Goal: Communication & Community: Connect with others

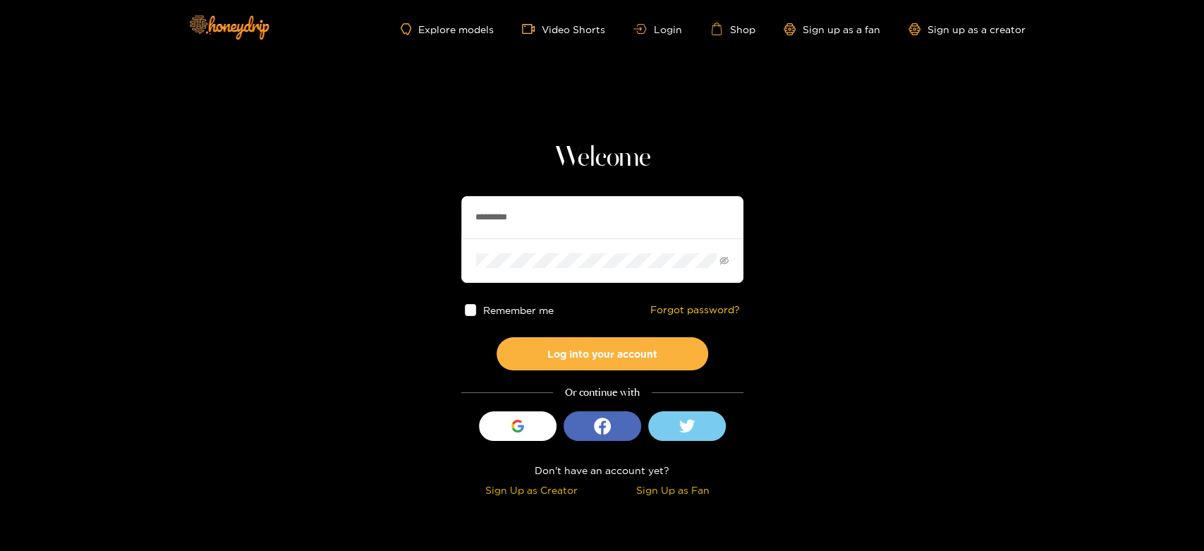
drag, startPoint x: 543, startPoint y: 195, endPoint x: 502, endPoint y: 214, distance: 44.8
click at [410, 210] on section "Welcome ********* Remember me Forgot password? Log into your account Or continu…" at bounding box center [602, 251] width 1204 height 502
drag, startPoint x: 539, startPoint y: 218, endPoint x: 436, endPoint y: 221, distance: 103.1
click at [436, 221] on section "Welcome ********* Remember me Forgot password? Log into your account Or continu…" at bounding box center [602, 251] width 1204 height 502
paste input "*"
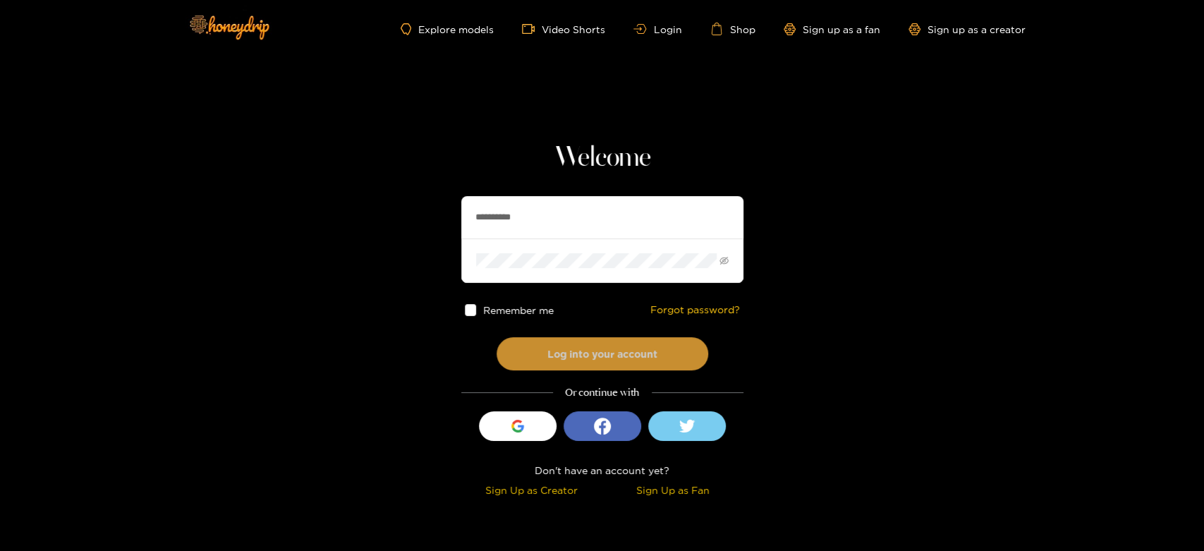
type input "**********"
click at [574, 340] on button "Log into your account" at bounding box center [603, 353] width 212 height 33
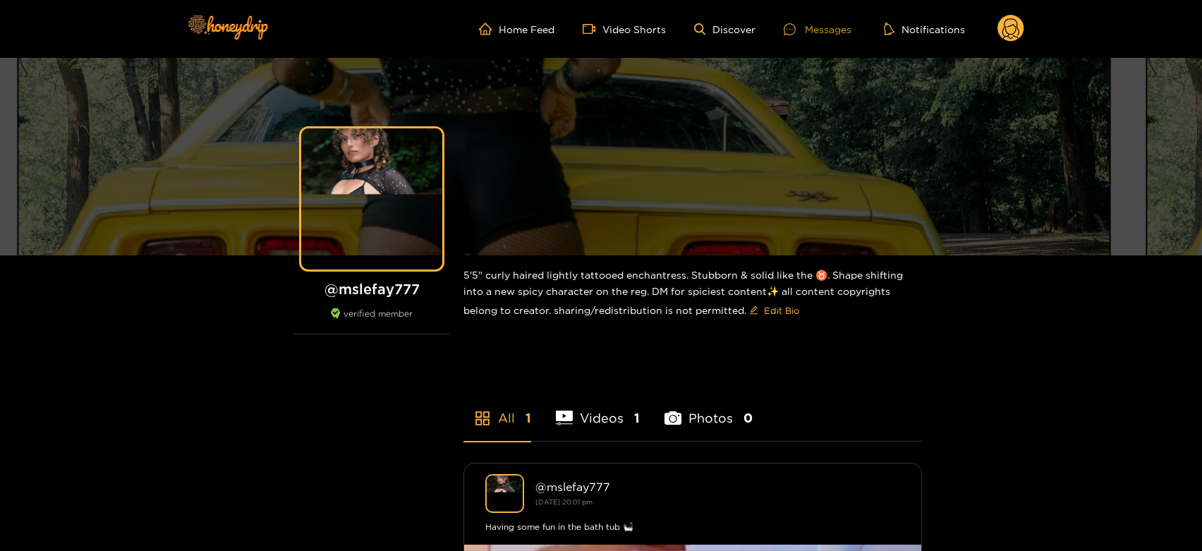
click at [805, 21] on div "Messages" at bounding box center [818, 29] width 68 height 16
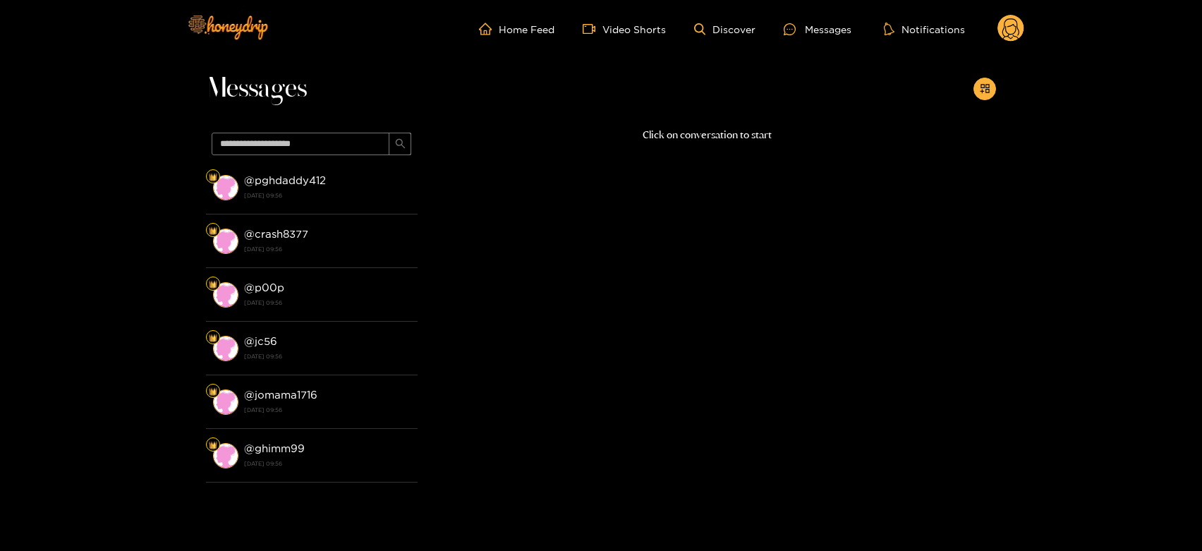
click at [393, 193] on strong "[DATE] 09:56" at bounding box center [327, 195] width 167 height 13
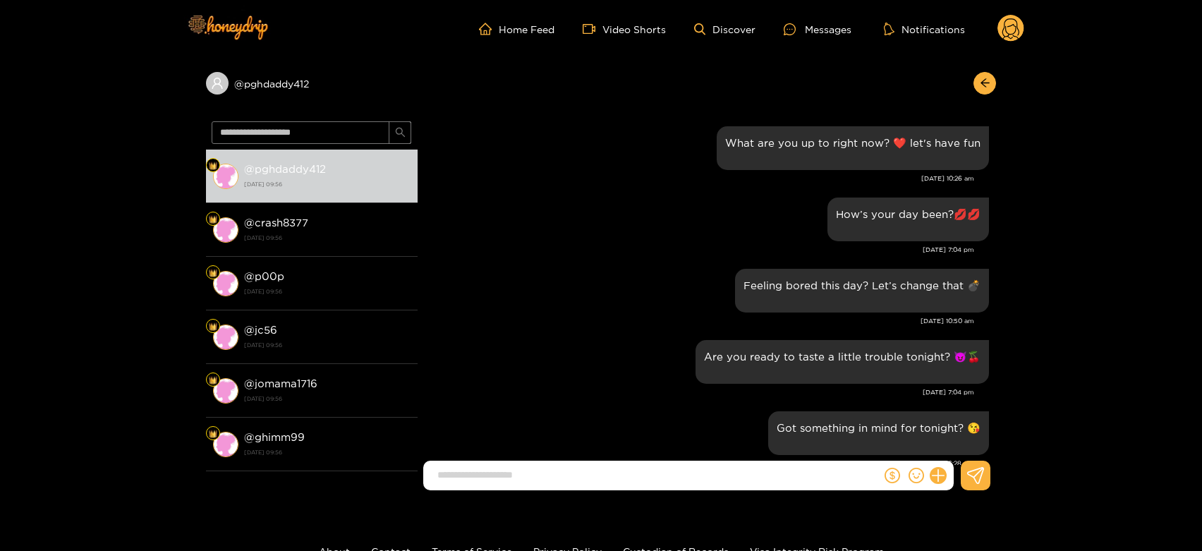
scroll to position [2144, 0]
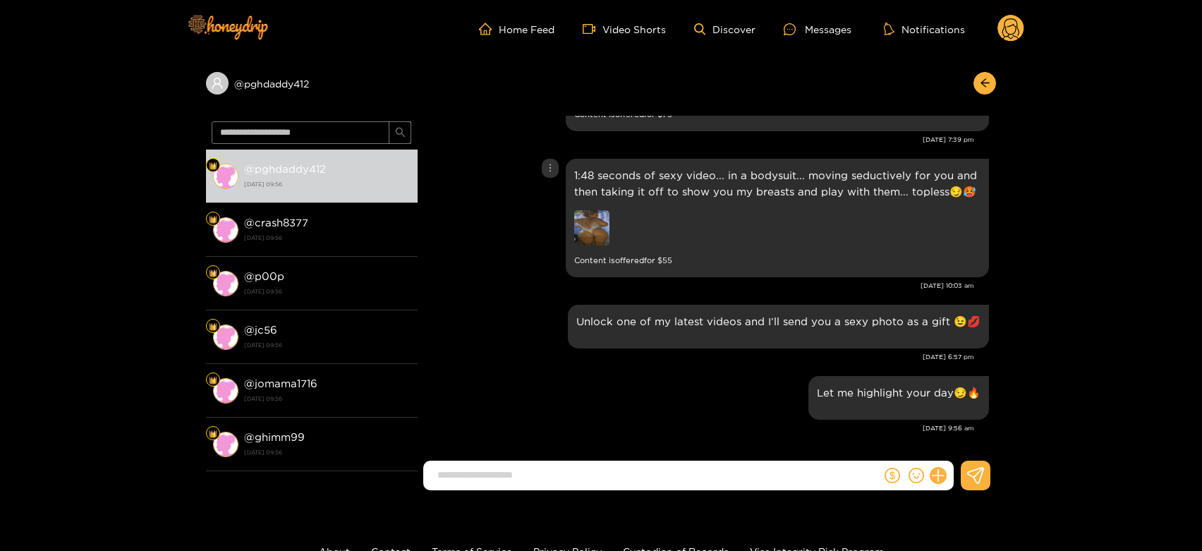
click at [598, 218] on img at bounding box center [591, 227] width 35 height 35
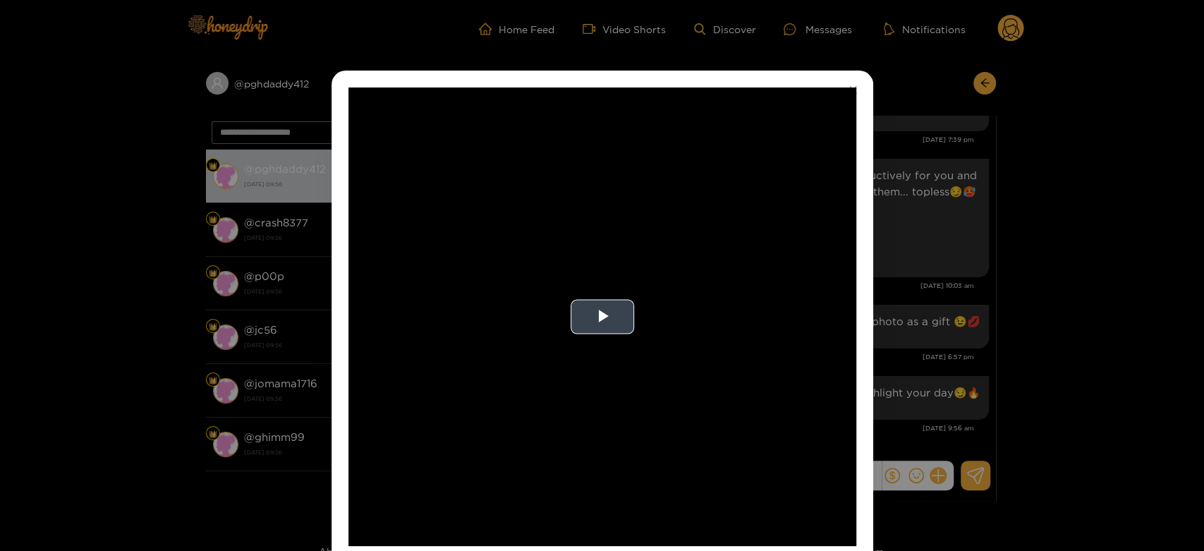
click at [663, 274] on video "Video Player" at bounding box center [603, 316] width 508 height 459
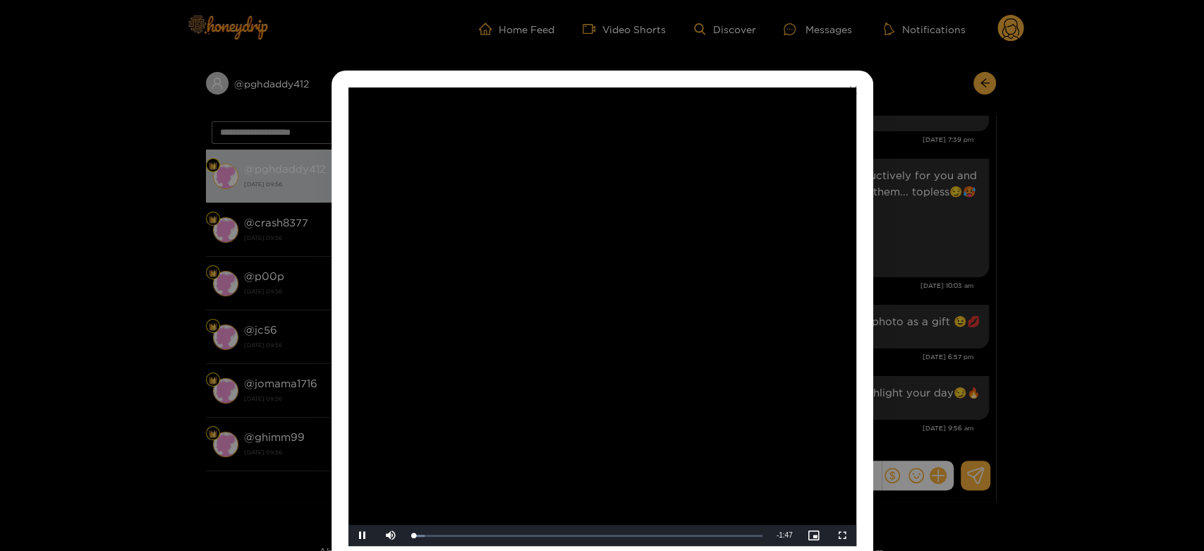
click at [663, 274] on video "Video Player" at bounding box center [603, 316] width 508 height 459
click at [903, 309] on div "**********" at bounding box center [602, 275] width 1204 height 551
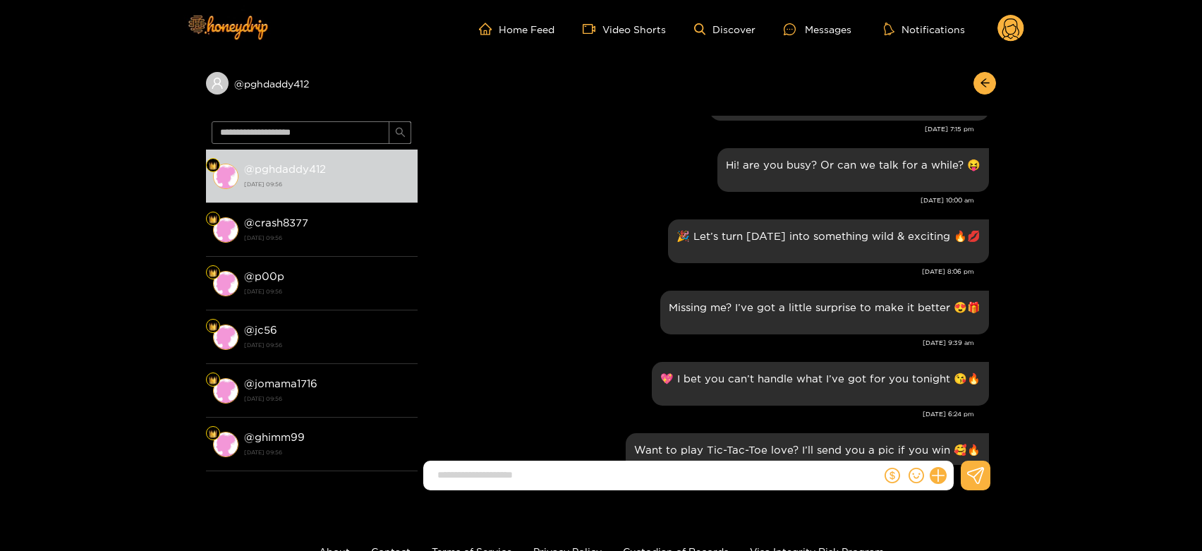
scroll to position [1595, 0]
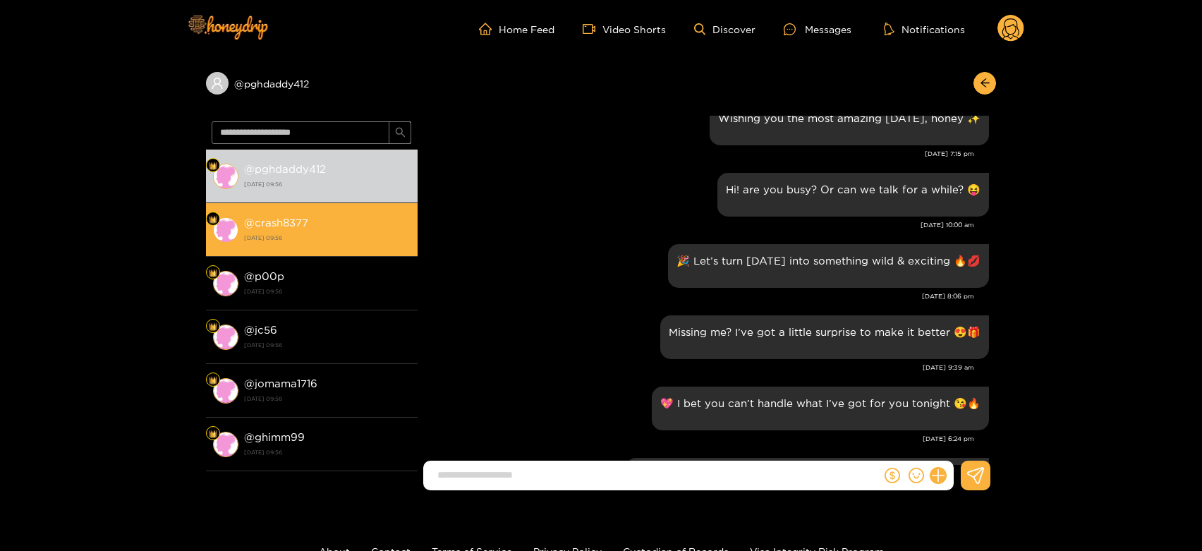
click at [393, 220] on div "@ crash8377 [DATE] 09:56" at bounding box center [327, 230] width 167 height 32
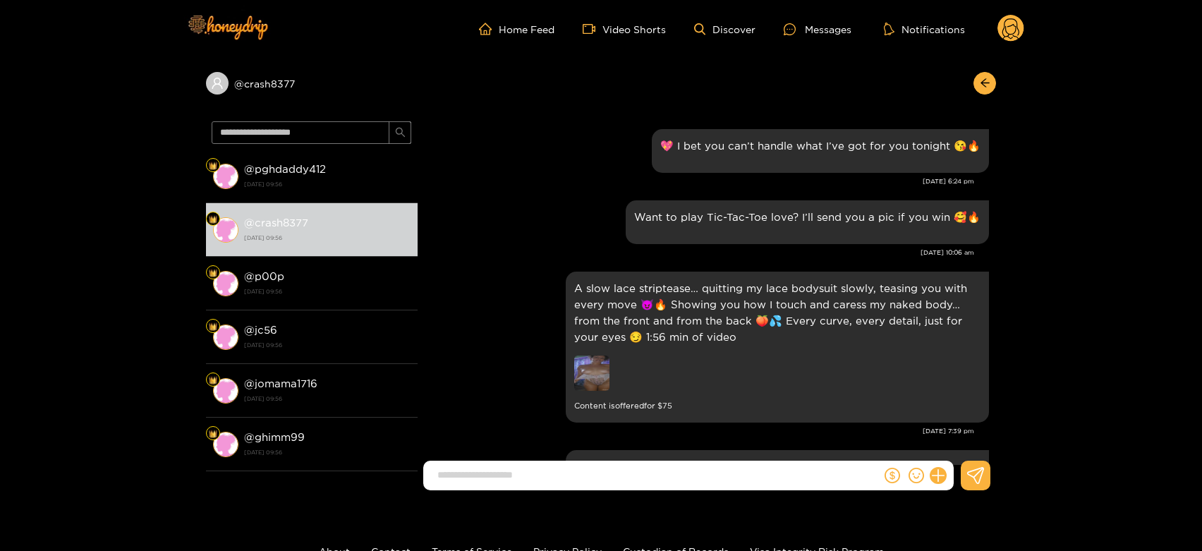
scroll to position [1830, 0]
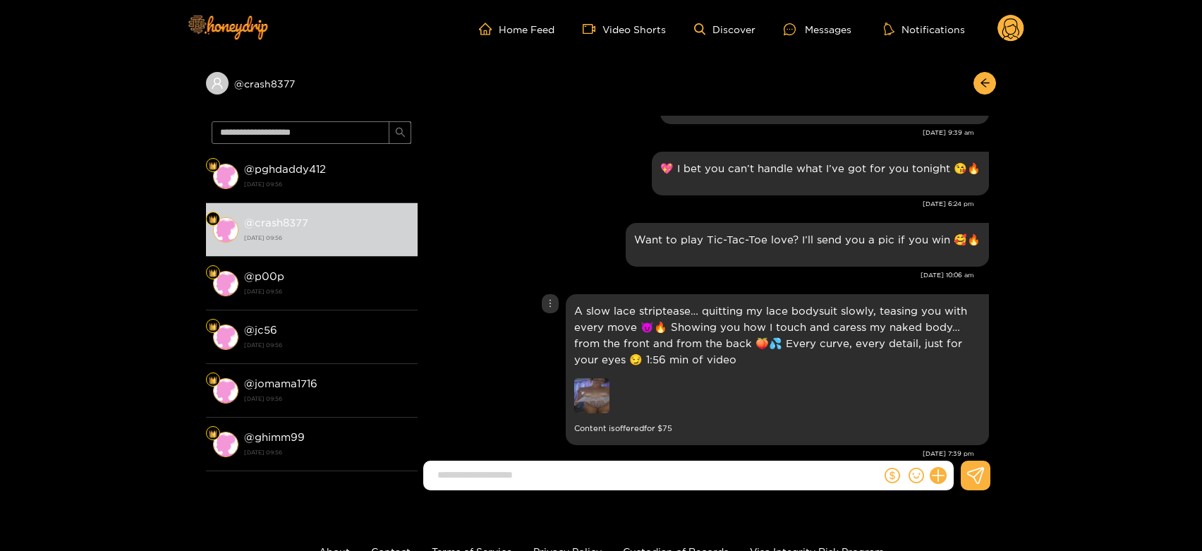
click at [598, 386] on img at bounding box center [591, 395] width 35 height 35
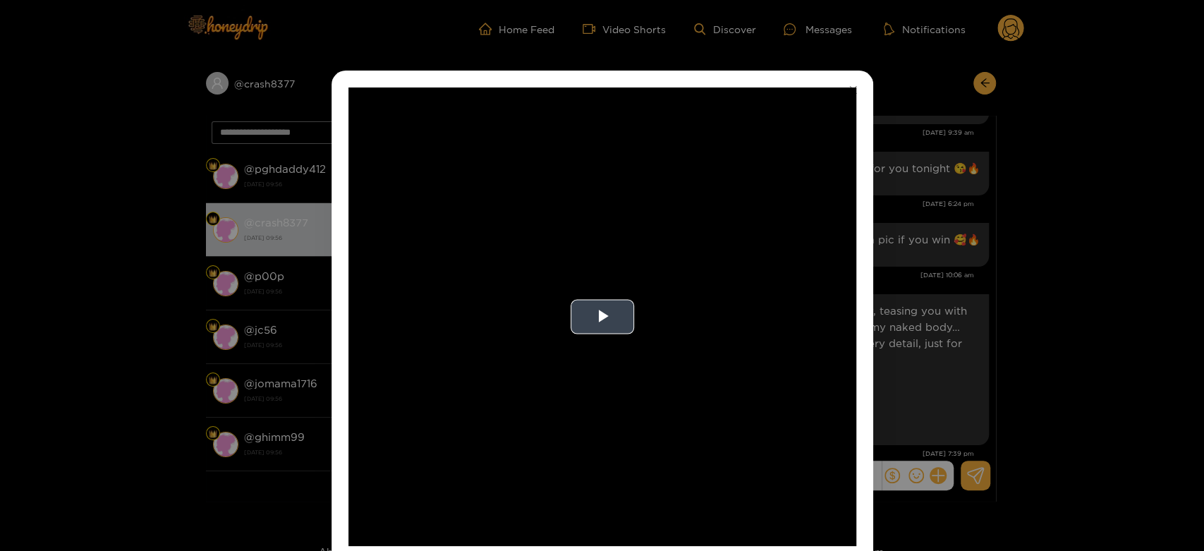
click at [696, 370] on video "Video Player" at bounding box center [603, 316] width 508 height 459
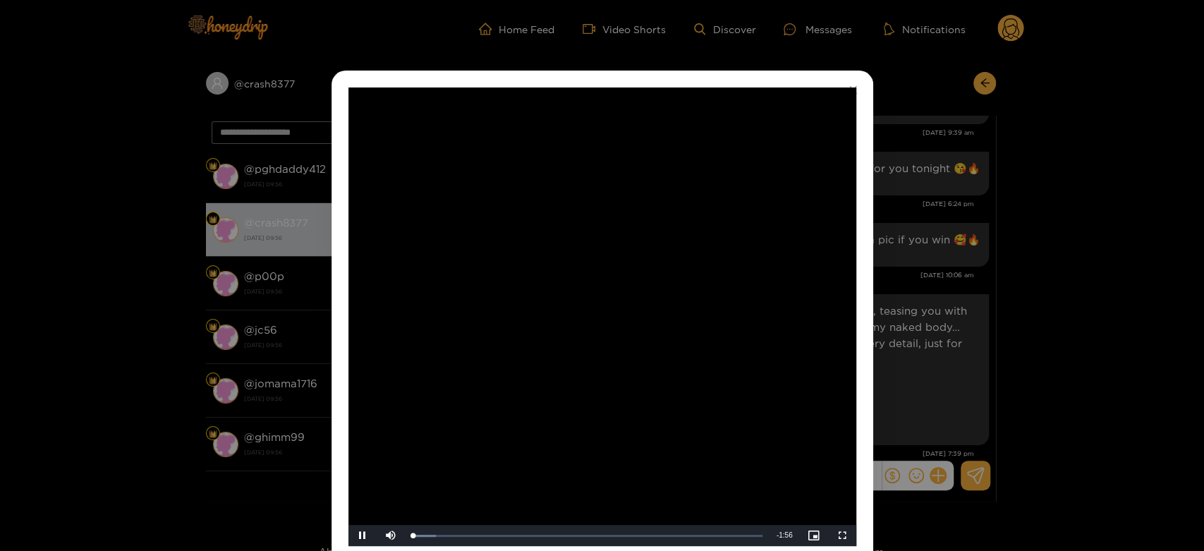
click at [696, 370] on video "Video Player" at bounding box center [603, 316] width 508 height 459
click at [920, 367] on div "**********" at bounding box center [602, 275] width 1204 height 551
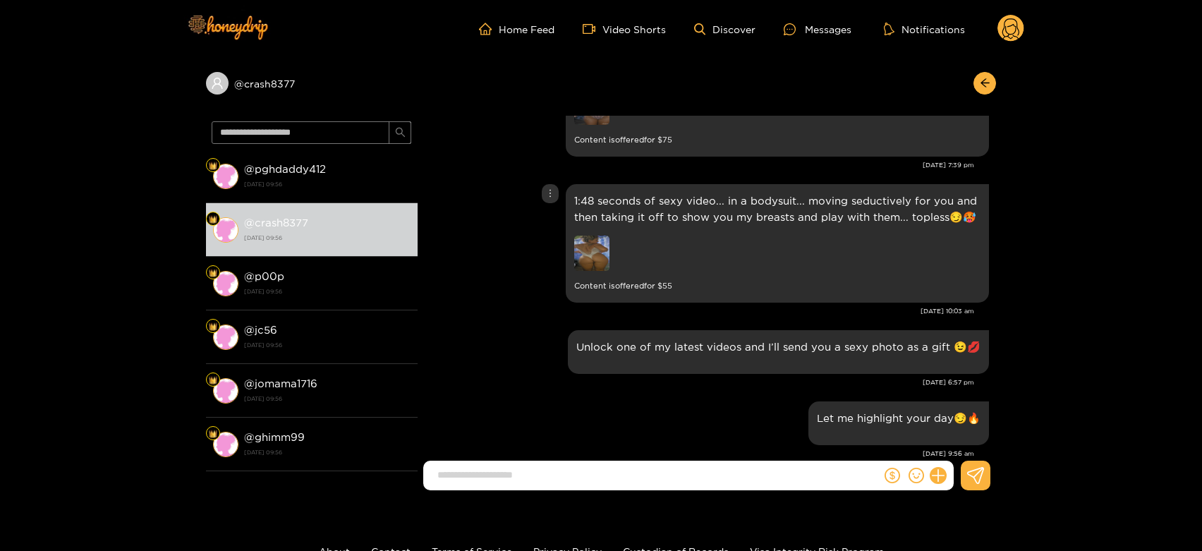
scroll to position [2144, 0]
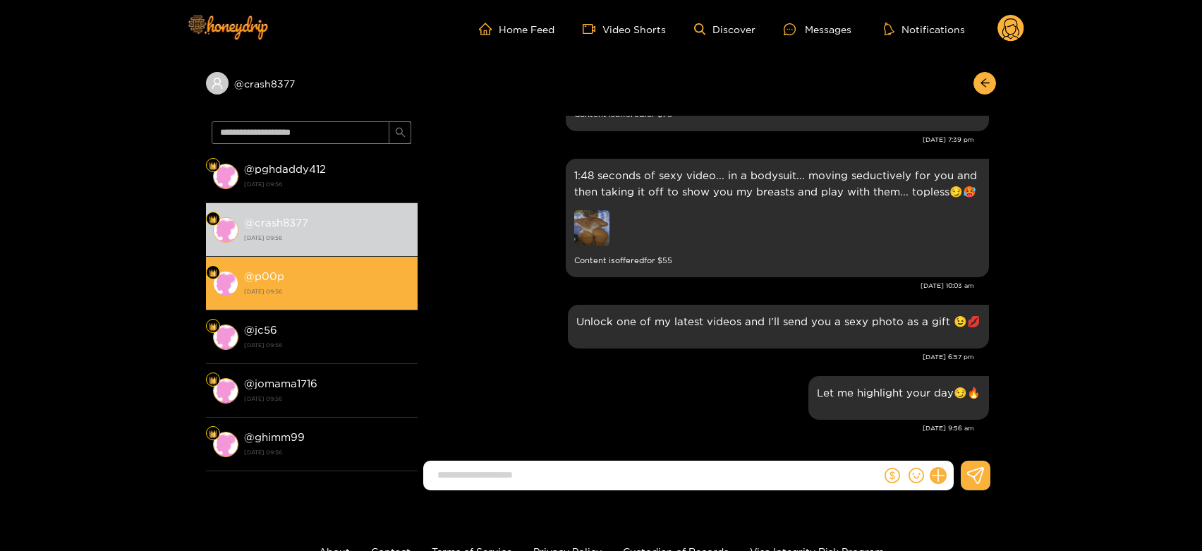
click at [365, 286] on strong "[DATE] 09:56" at bounding box center [327, 291] width 167 height 13
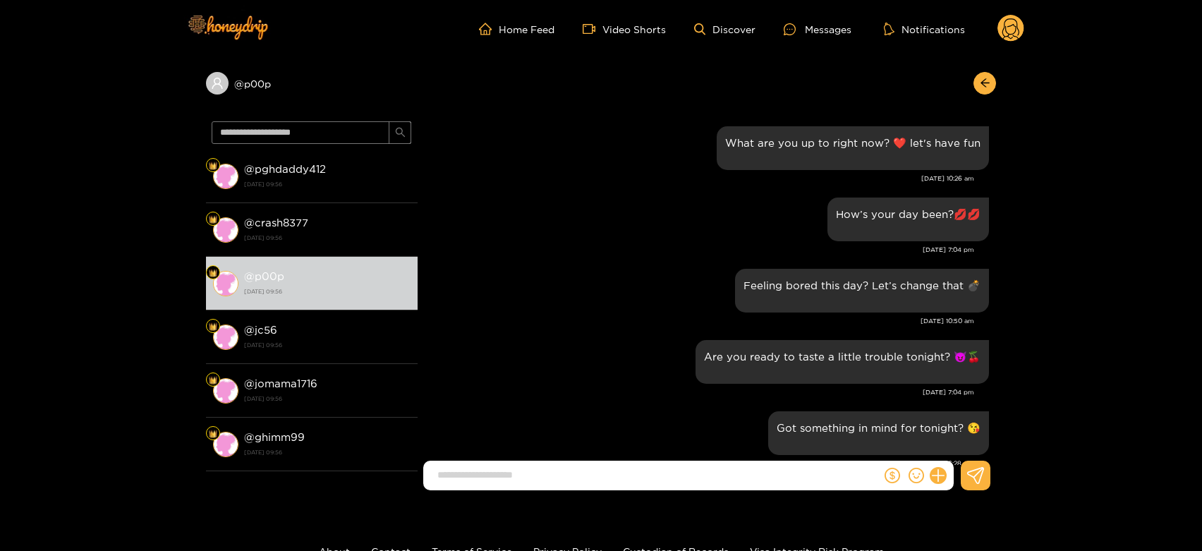
scroll to position [2144, 0]
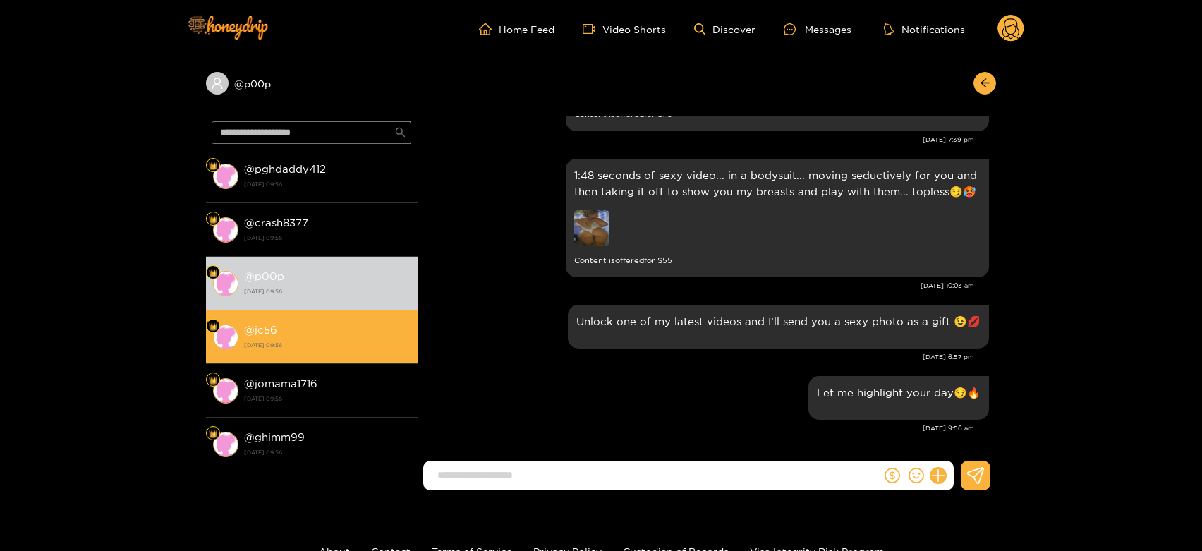
click at [295, 349] on strong "[DATE] 09:56" at bounding box center [327, 345] width 167 height 13
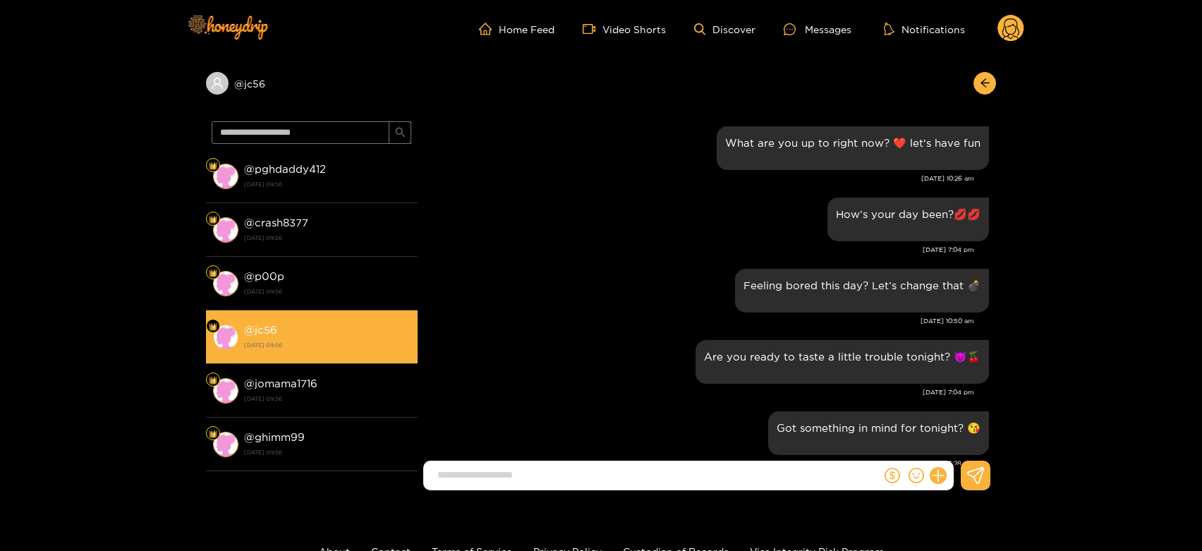
scroll to position [2144, 0]
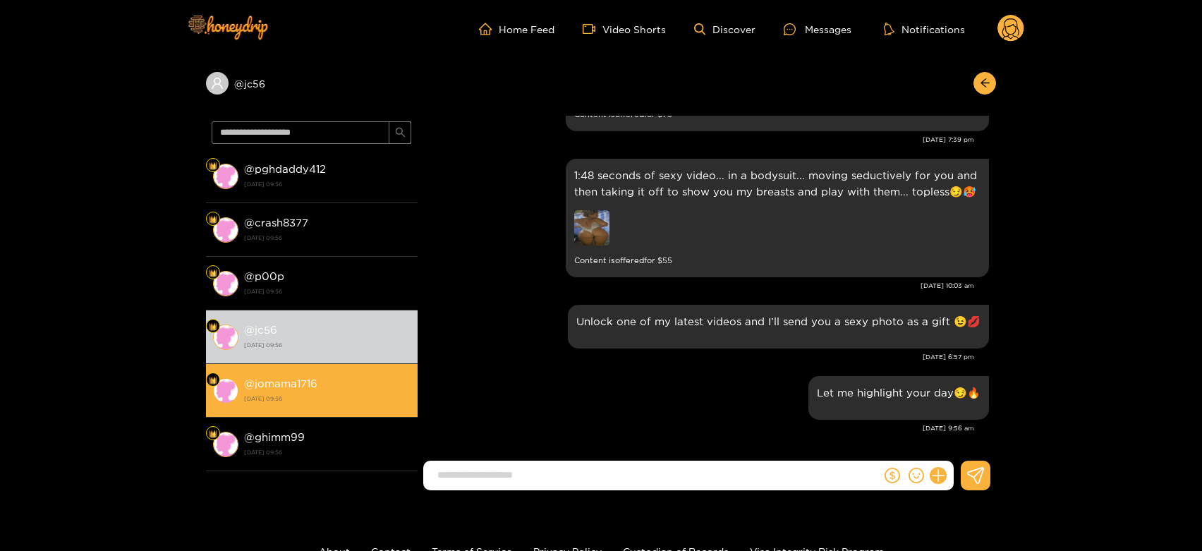
click at [367, 379] on div "@ jomama1716 [DATE] 09:56" at bounding box center [327, 391] width 167 height 32
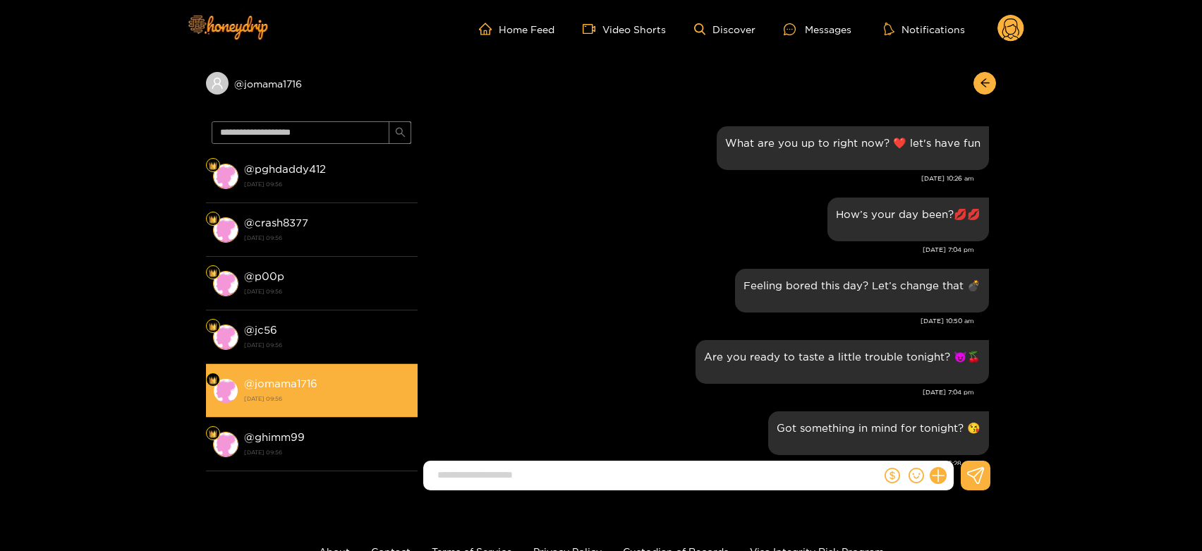
scroll to position [2144, 0]
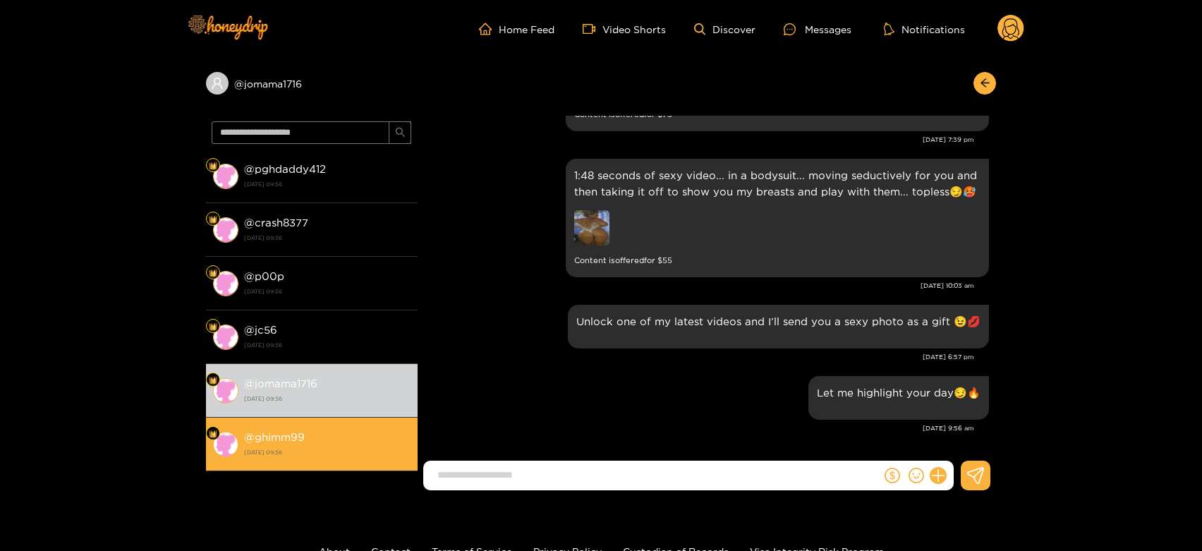
click at [353, 434] on div "@ ghimm99 [DATE] 09:56" at bounding box center [327, 444] width 167 height 32
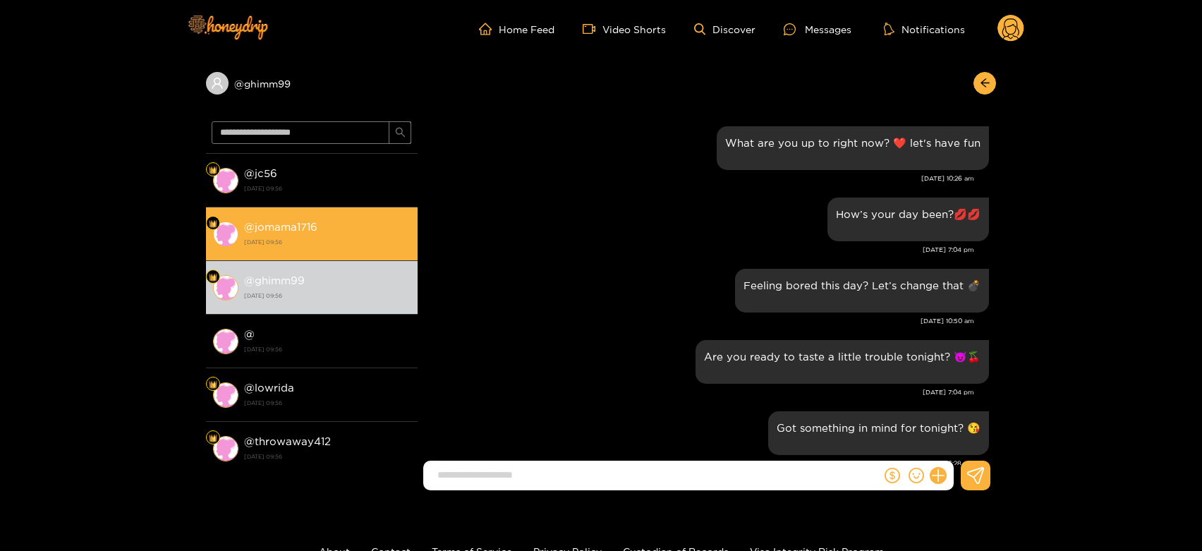
scroll to position [2144, 0]
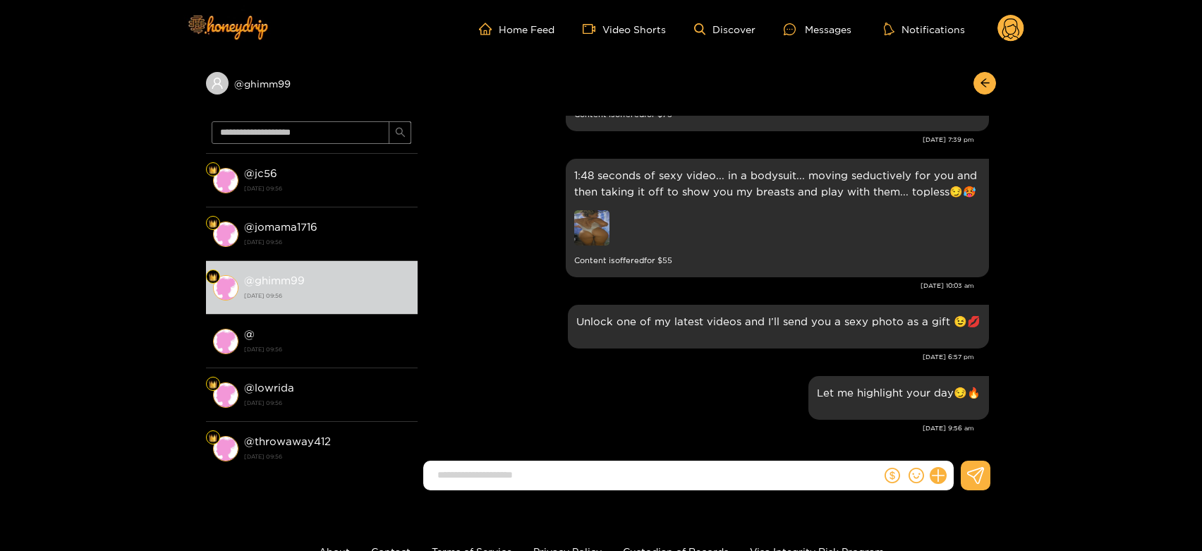
click at [1014, 18] on circle at bounding box center [1011, 28] width 27 height 27
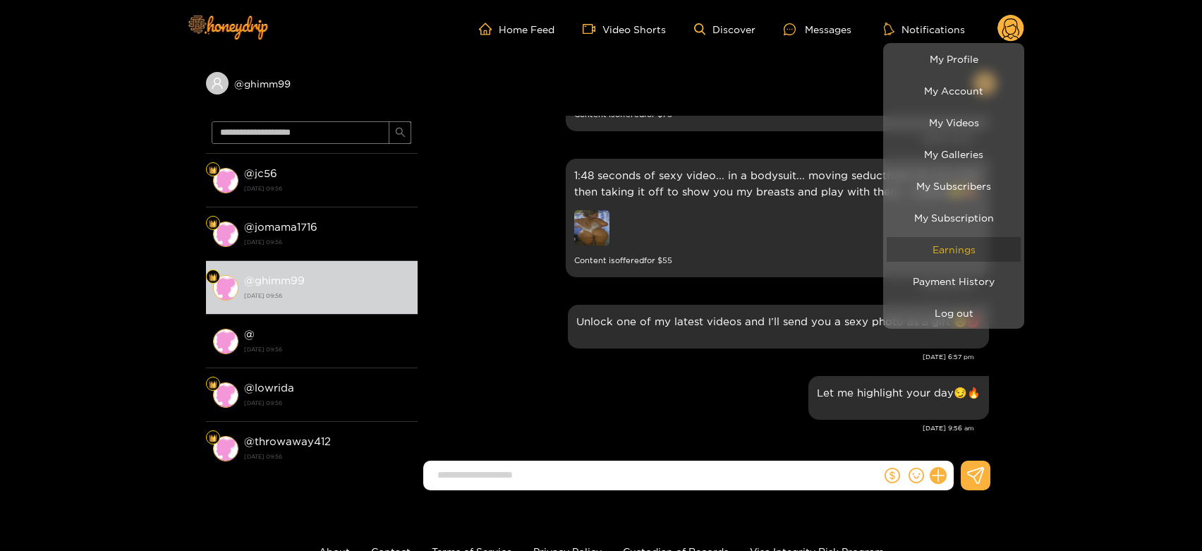
click at [968, 257] on link "Earnings" at bounding box center [954, 249] width 134 height 25
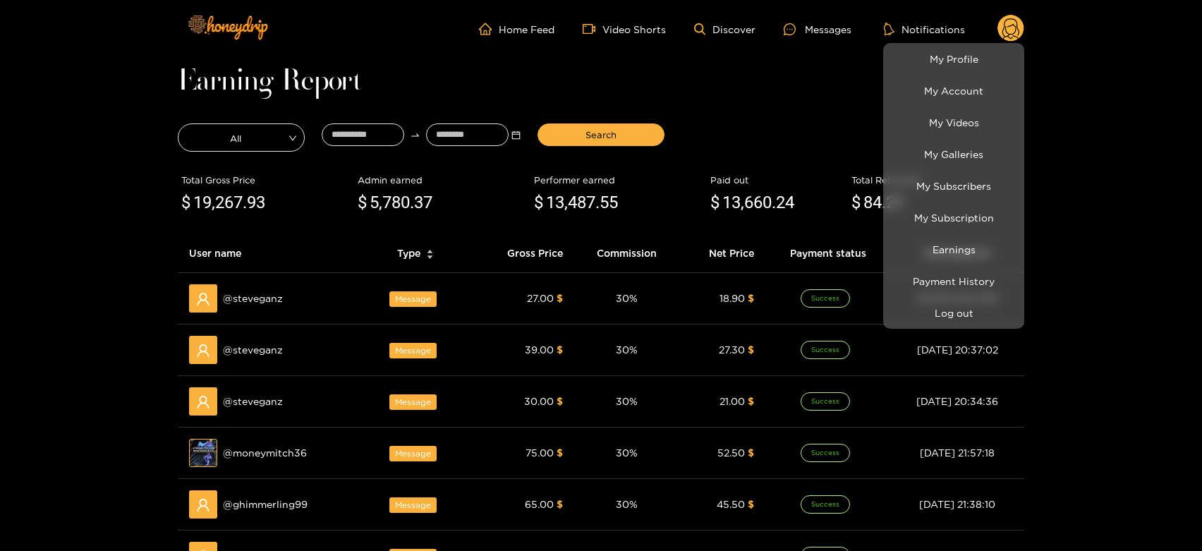
click at [260, 296] on div at bounding box center [601, 275] width 1202 height 551
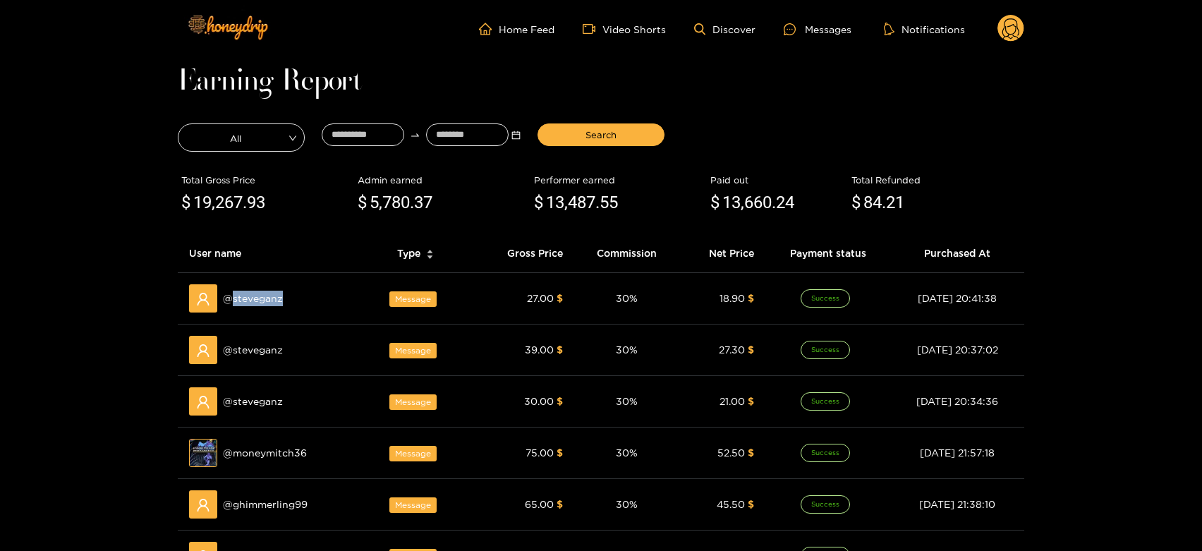
click at [260, 296] on span "@ steveganz" at bounding box center [253, 299] width 60 height 16
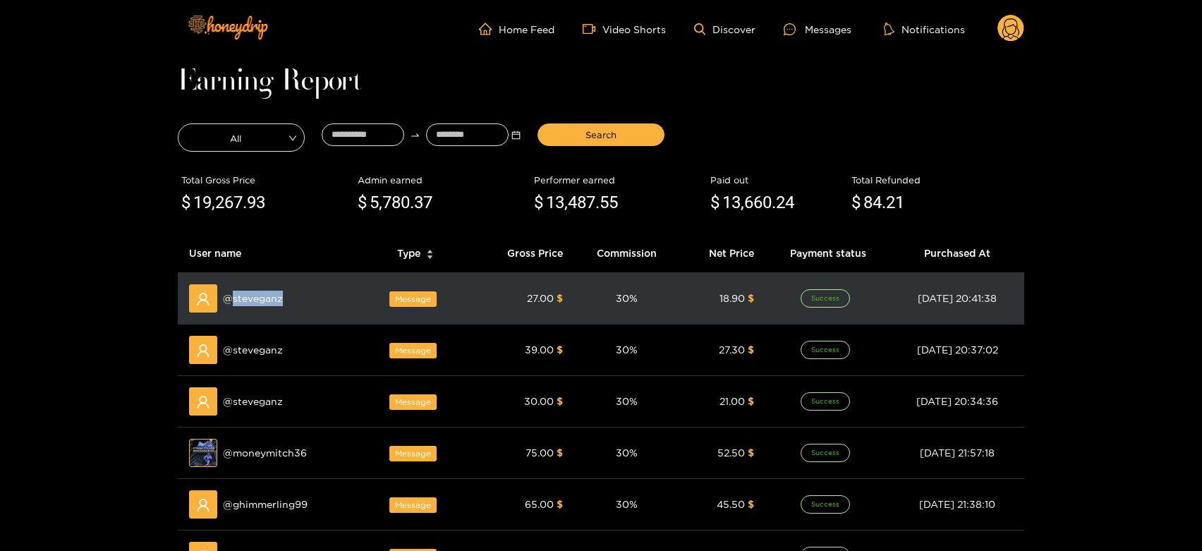
copy span "steveganz"
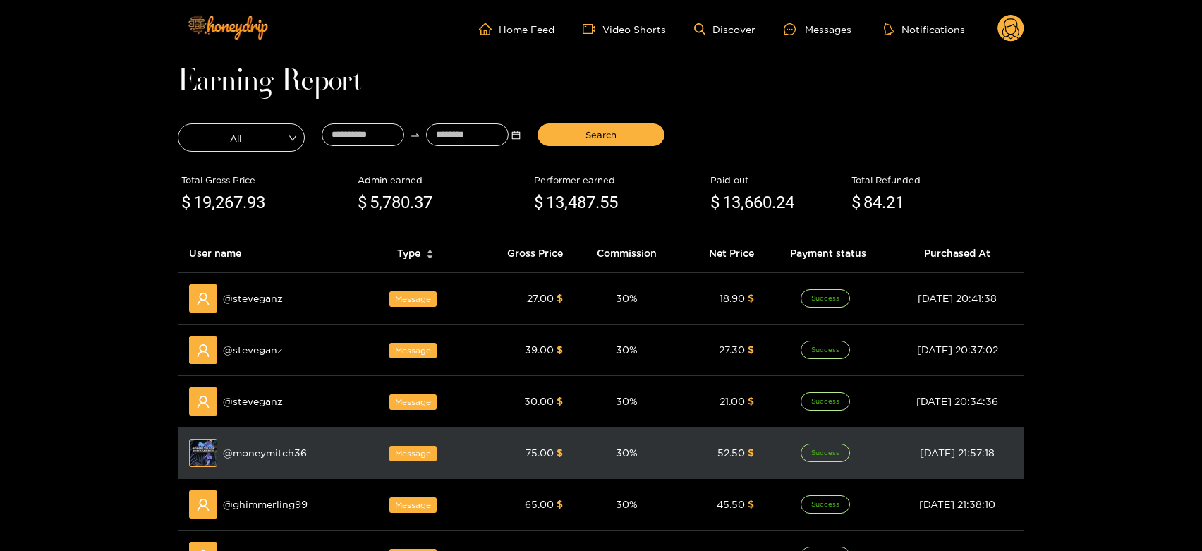
click at [254, 435] on td "Preview @ moneymitch36" at bounding box center [267, 454] width 179 height 52
copy span "moneymitch36"
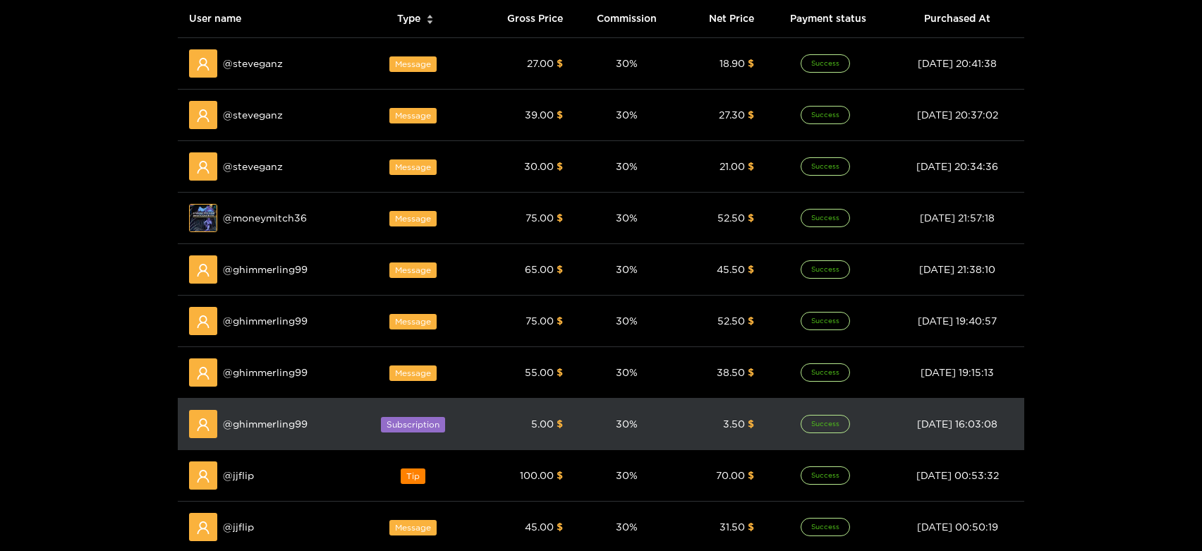
click at [253, 423] on span "@ ghimmerling99" at bounding box center [265, 424] width 85 height 16
copy span "ghimmerling99"
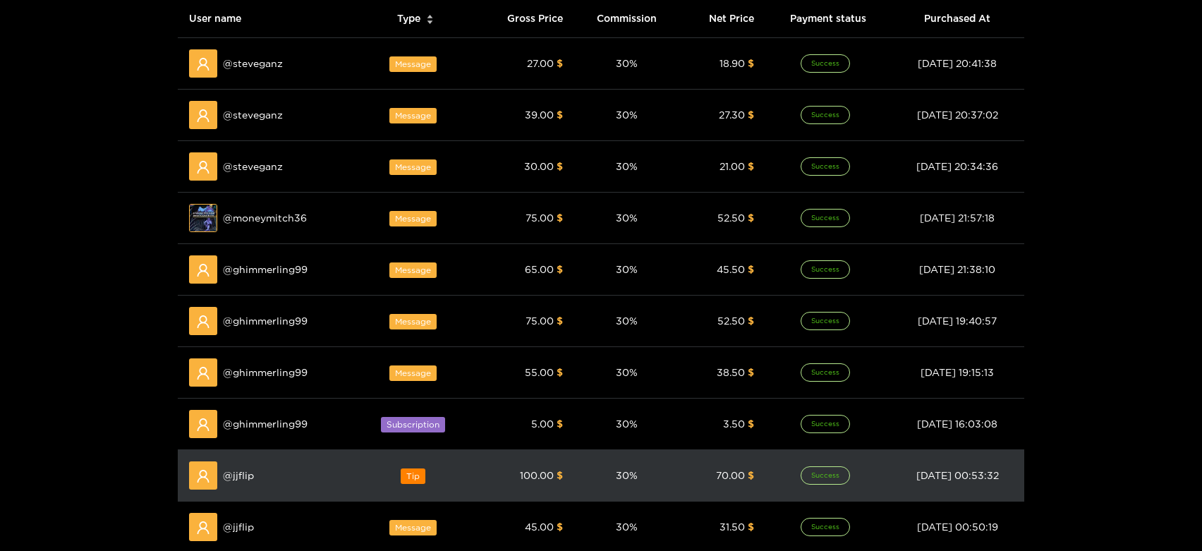
click at [246, 468] on span "@ jjflip" at bounding box center [238, 476] width 31 height 16
copy span "jjflip"
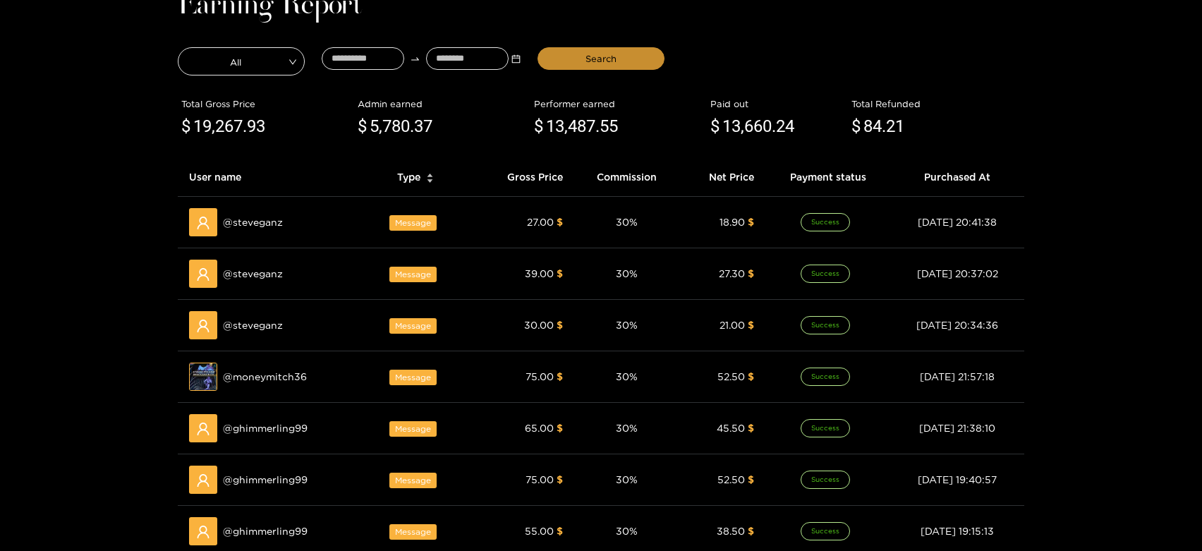
scroll to position [0, 0]
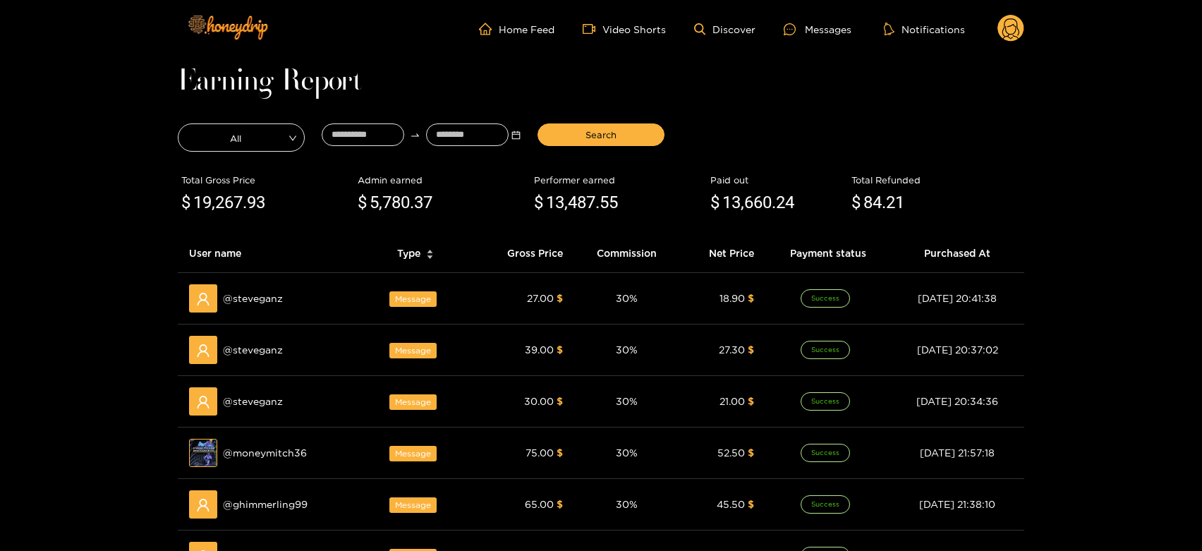
drag, startPoint x: 815, startPoint y: 28, endPoint x: 711, endPoint y: 56, distance: 107.3
click at [814, 28] on div "Messages" at bounding box center [818, 29] width 68 height 16
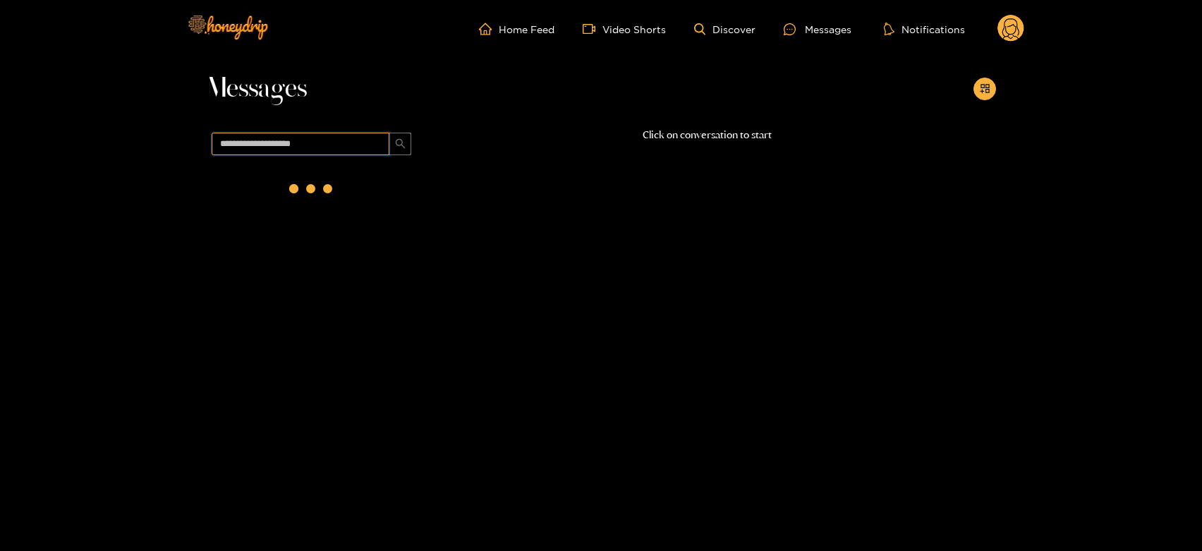
click at [346, 140] on input "text" at bounding box center [301, 144] width 178 height 23
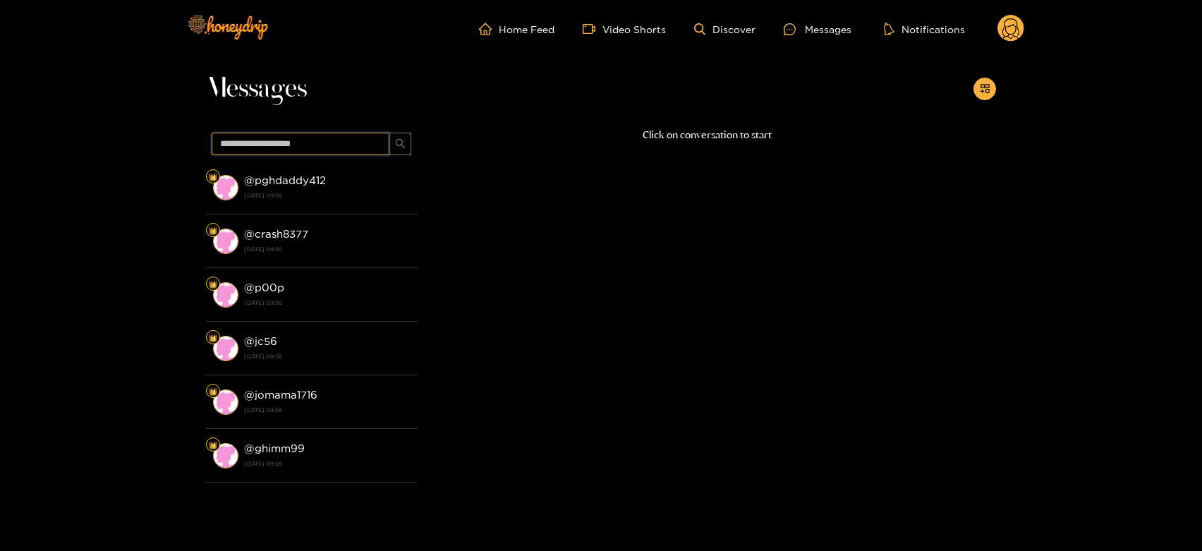
paste input "******"
type input "******"
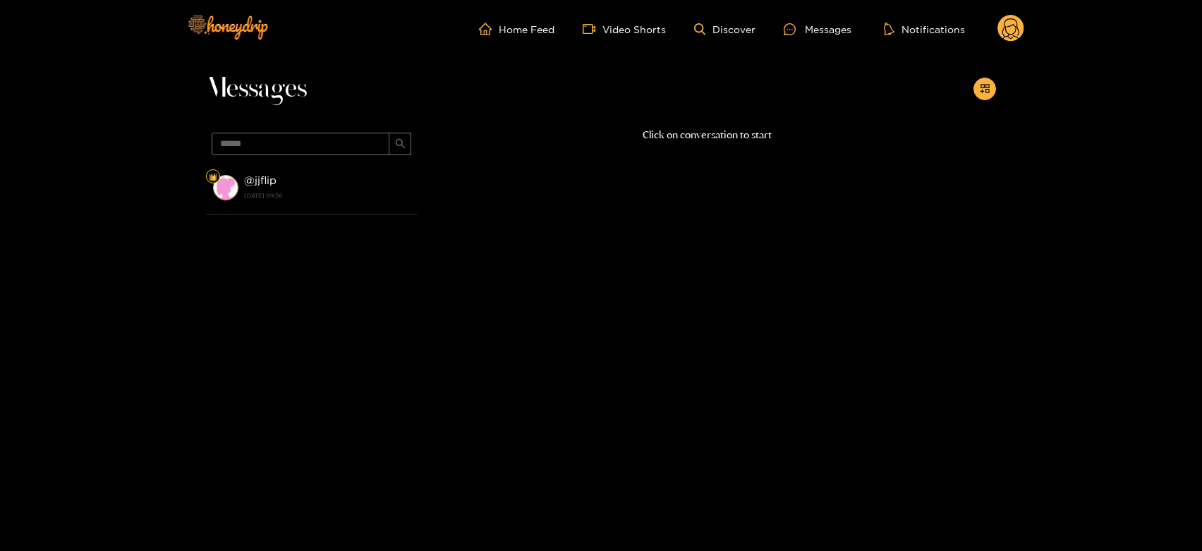
click at [341, 177] on div "@ jjflip [DATE] 09:56" at bounding box center [327, 187] width 167 height 32
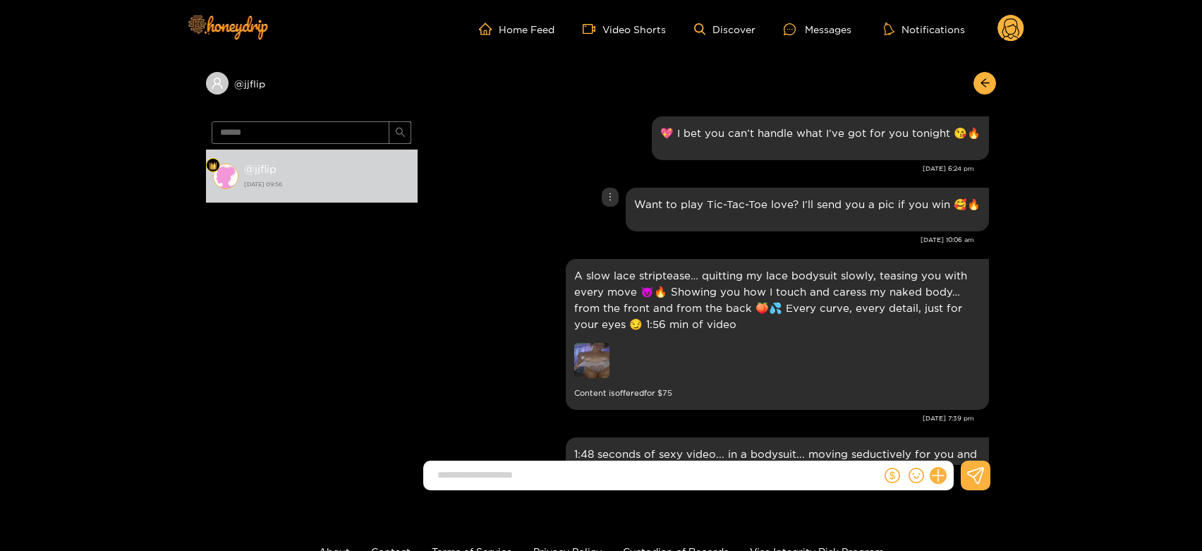
scroll to position [1289, 0]
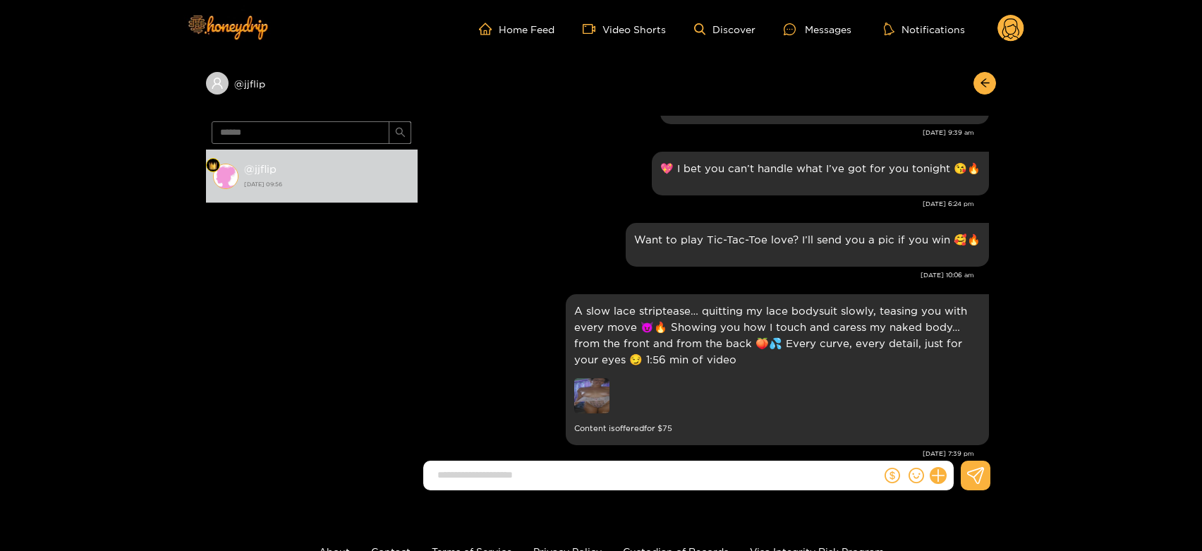
click at [1006, 27] on icon at bounding box center [1011, 30] width 17 height 25
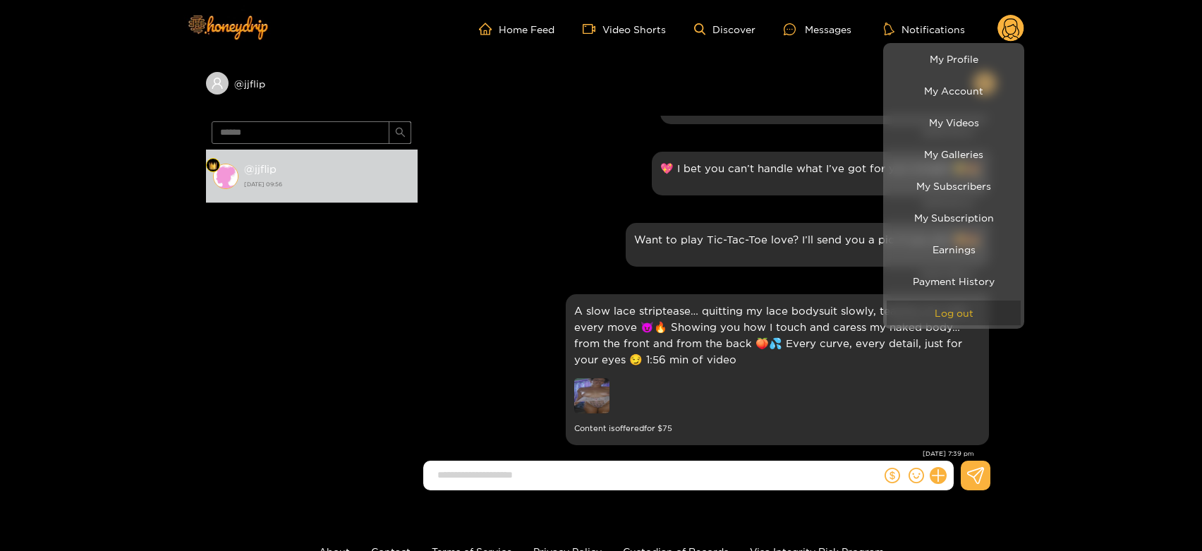
click at [969, 303] on button "Log out" at bounding box center [954, 313] width 134 height 25
